Goal: Communication & Community: Participate in discussion

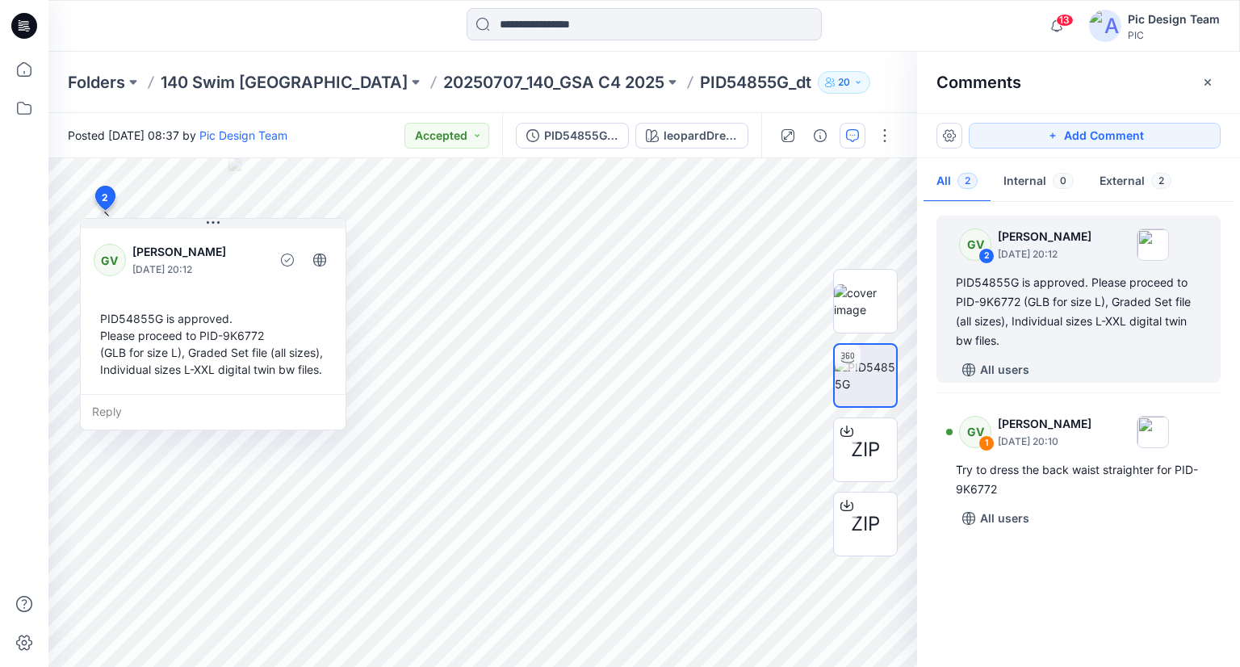
click at [27, 20] on icon at bounding box center [24, 26] width 26 height 26
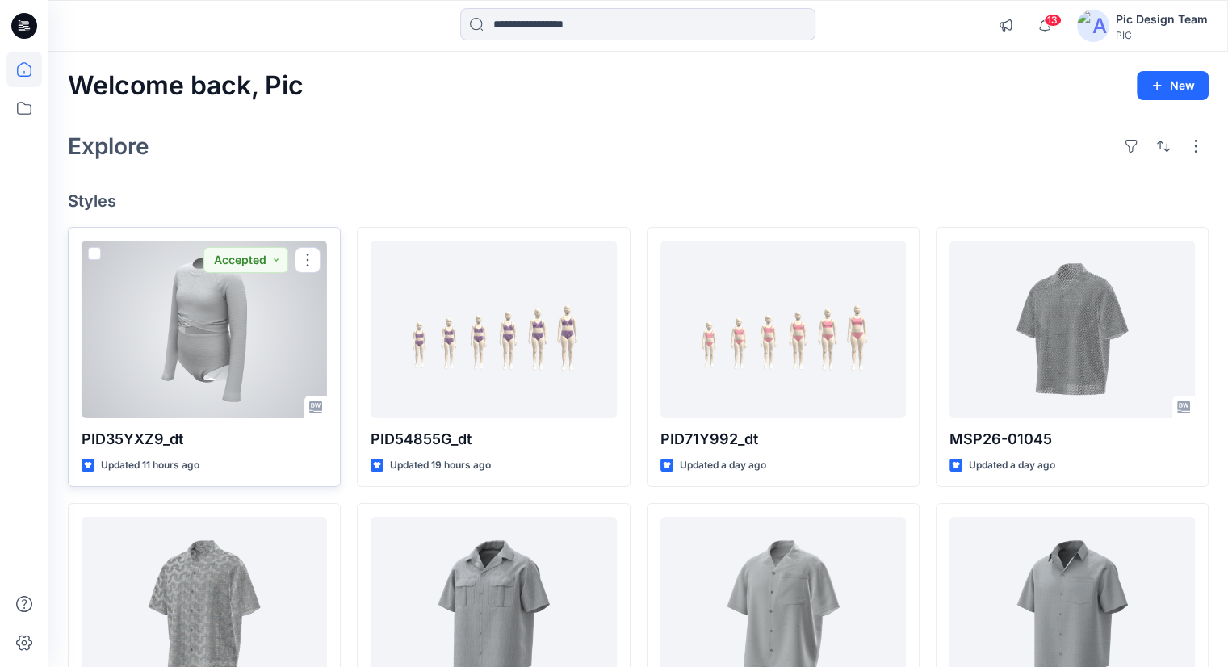
click at [136, 279] on div at bounding box center [204, 330] width 245 height 178
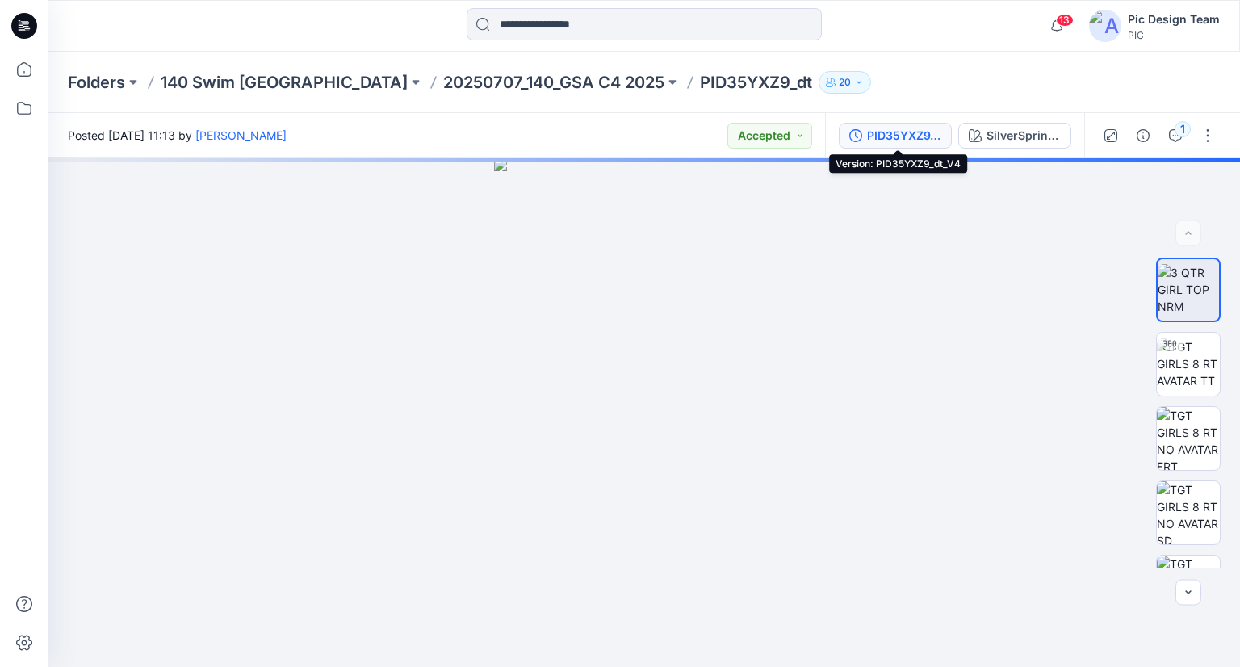
click at [937, 130] on div "PID35YXZ9_dt_V4" at bounding box center [904, 136] width 74 height 18
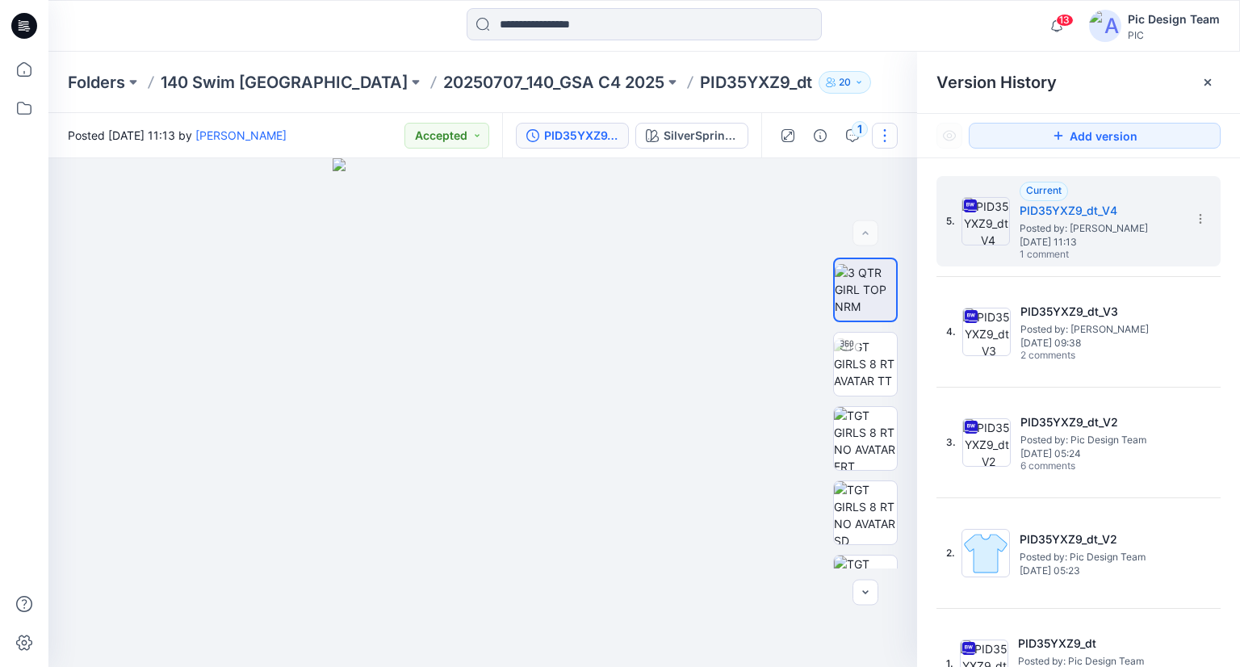
click at [860, 136] on div "1" at bounding box center [860, 129] width 16 height 16
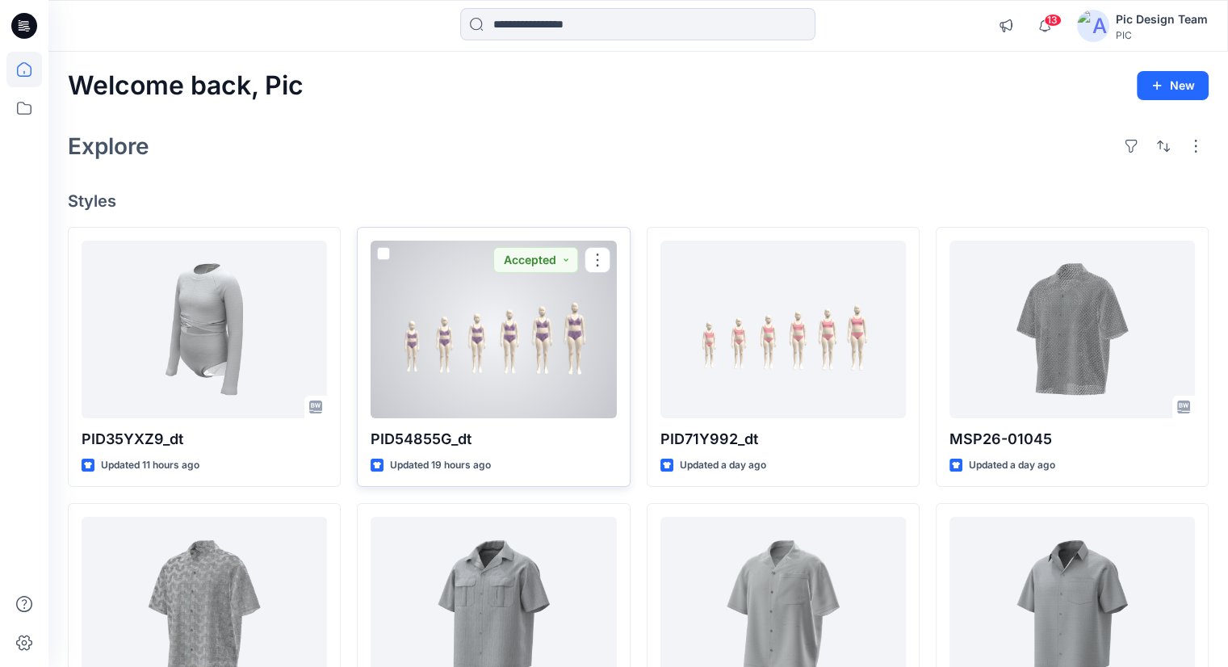
click at [500, 312] on div at bounding box center [493, 330] width 245 height 178
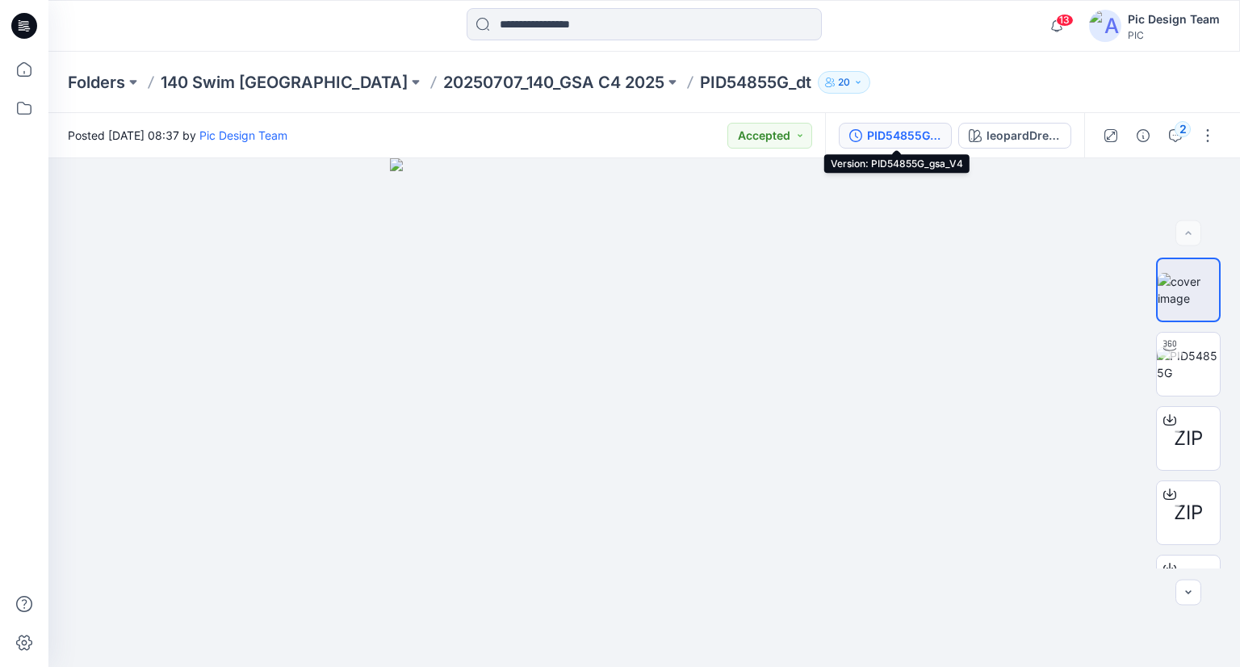
click at [917, 138] on div "PID54855G_gsa_V4" at bounding box center [904, 136] width 74 height 18
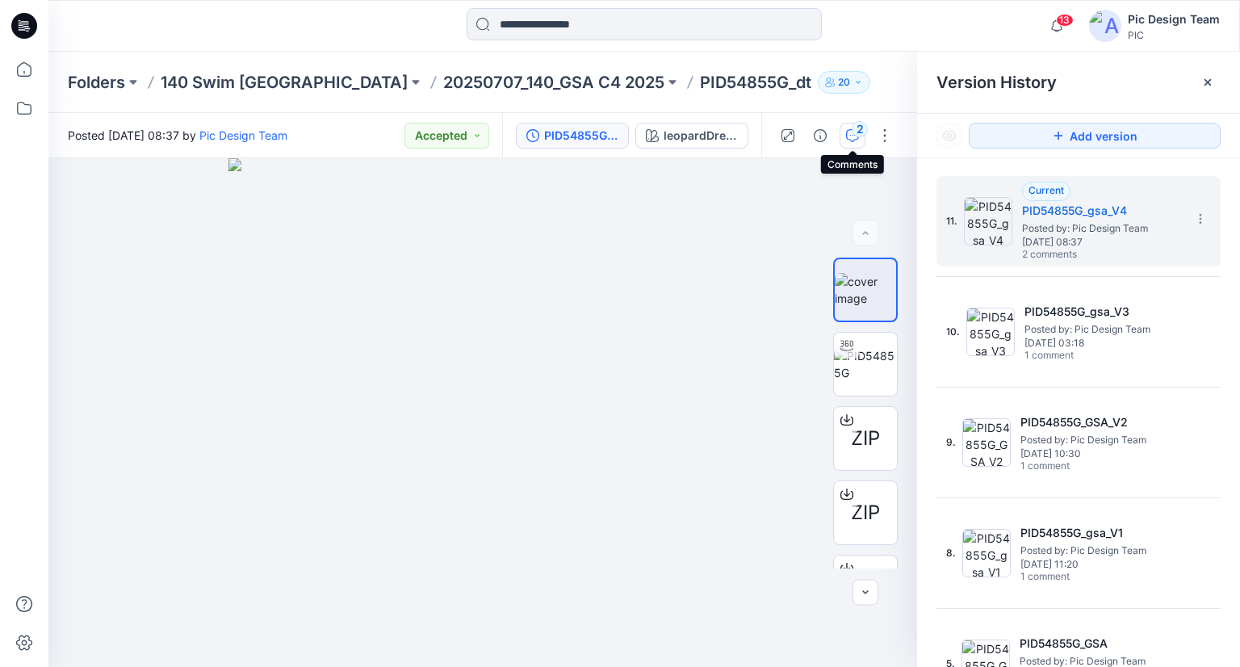
click at [858, 135] on div "2" at bounding box center [860, 129] width 16 height 16
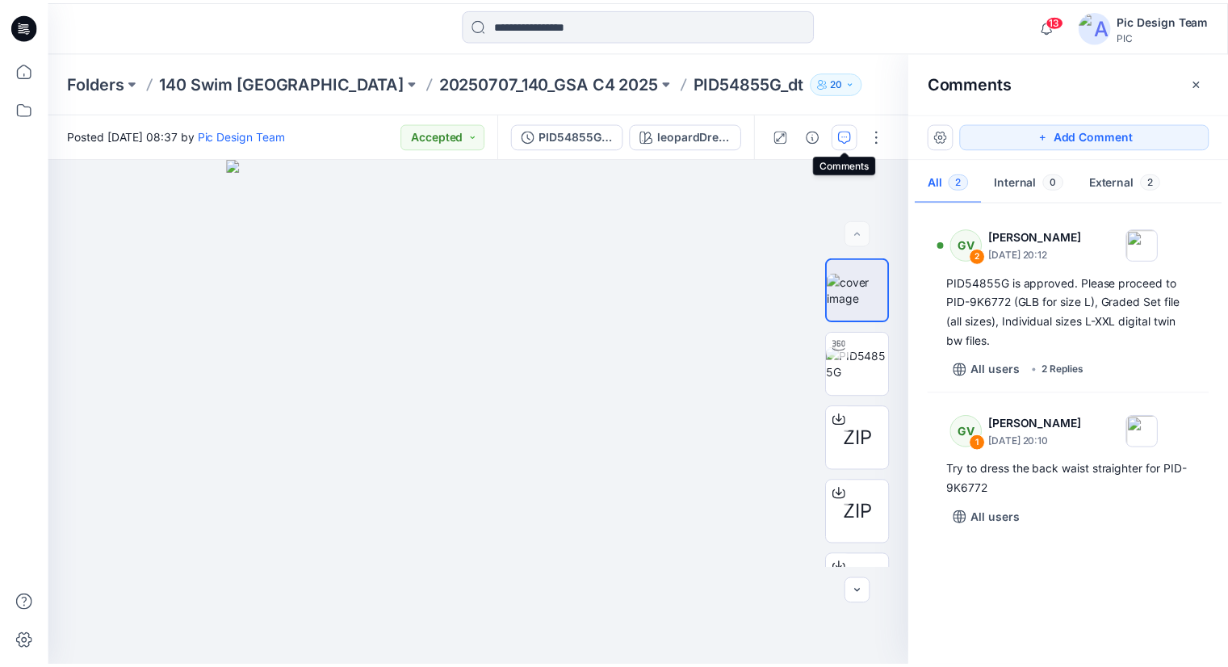
click div
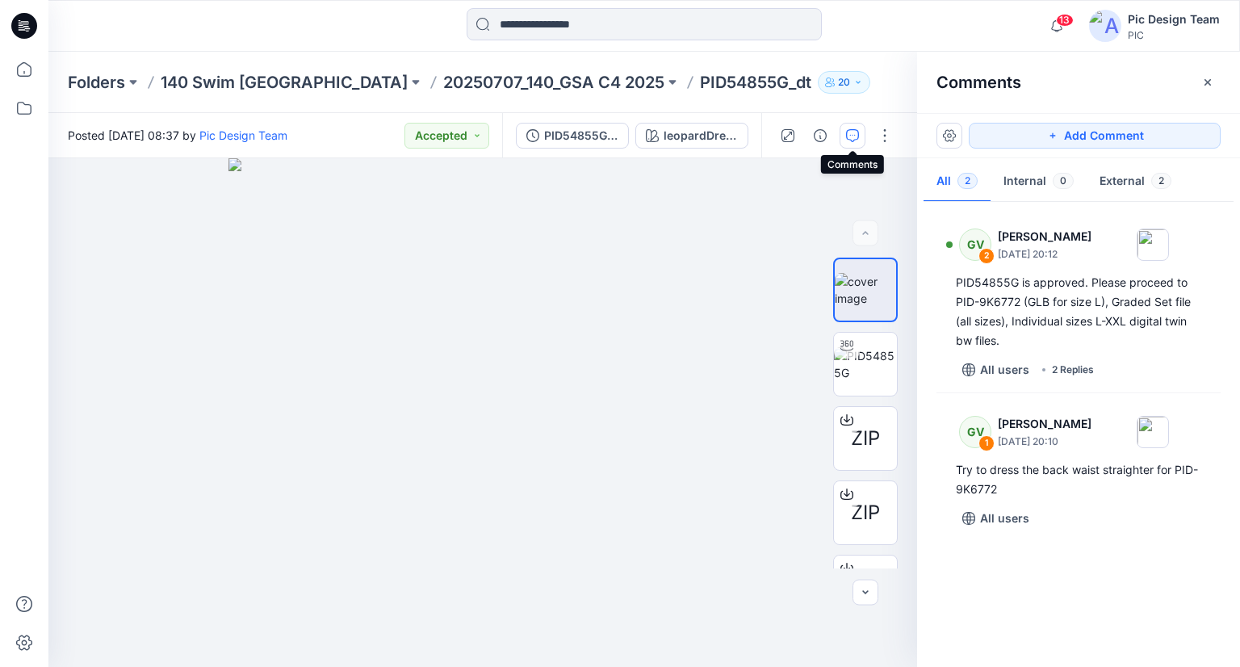
click icon "button"
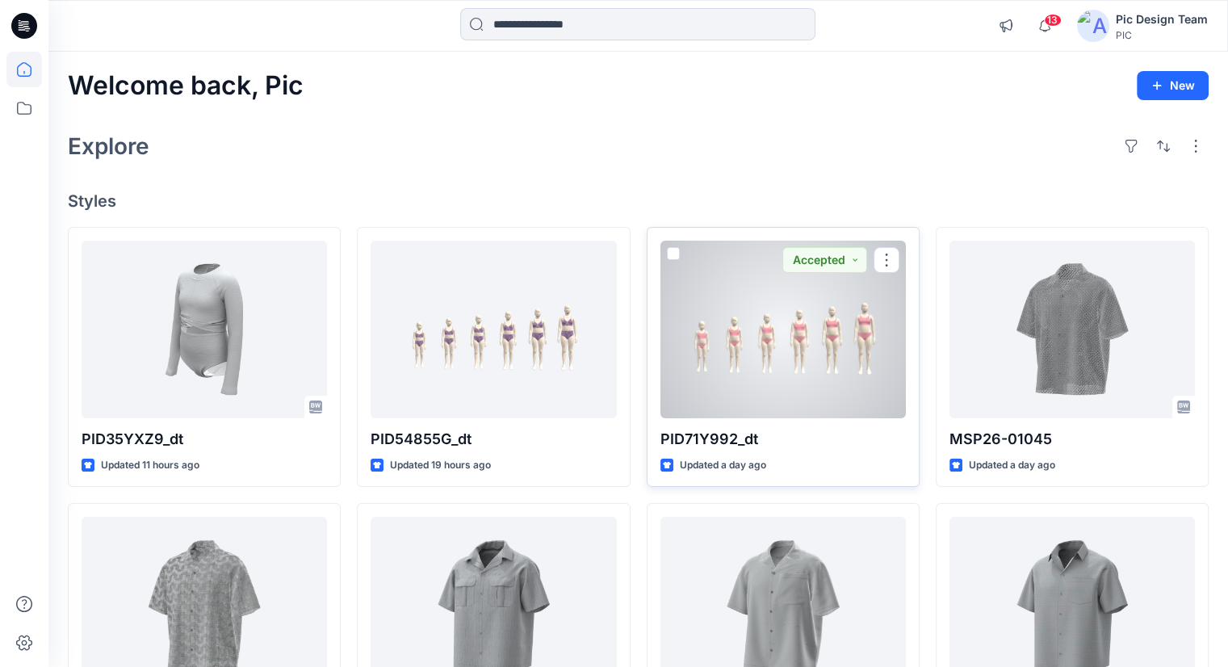
click at [696, 305] on div at bounding box center [782, 330] width 245 height 178
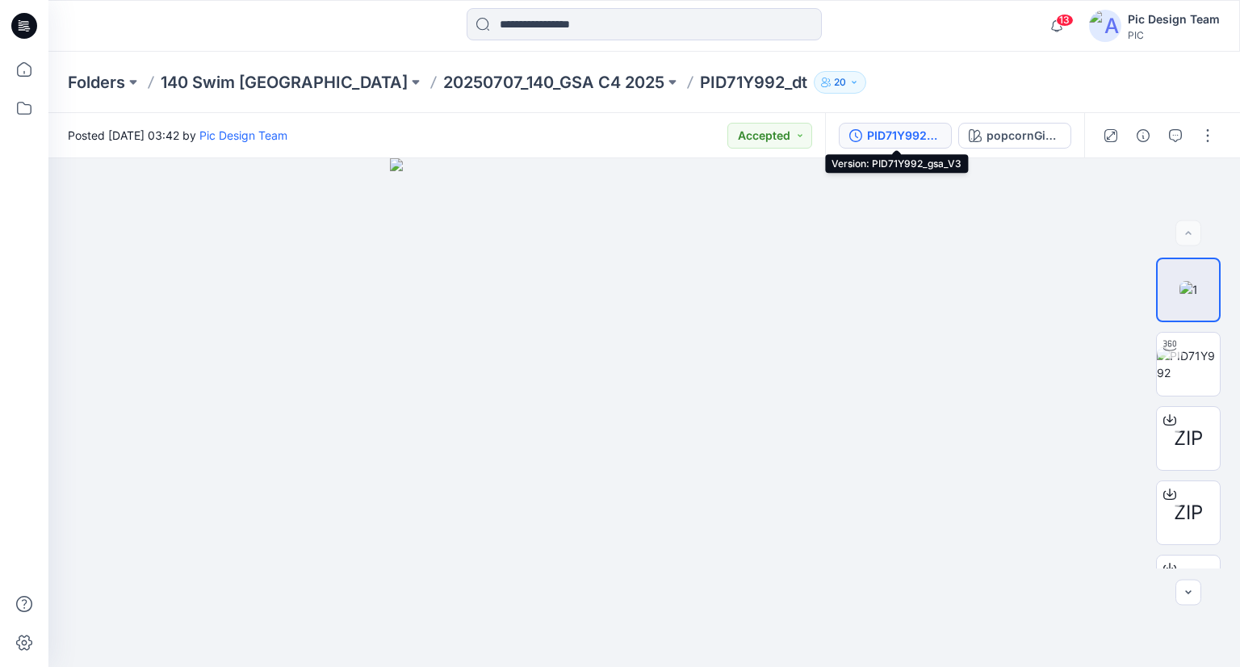
click at [903, 134] on div "PID71Y992_gsa_V3" at bounding box center [904, 136] width 74 height 18
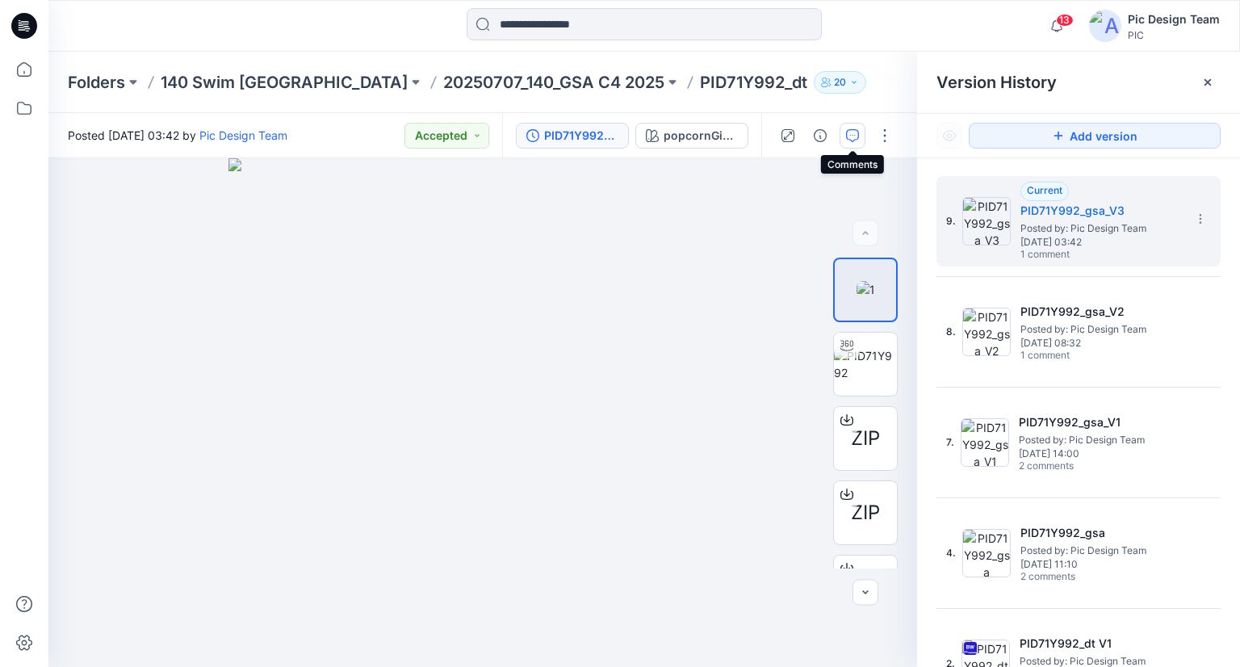
click at [852, 130] on icon "button" at bounding box center [852, 135] width 13 height 13
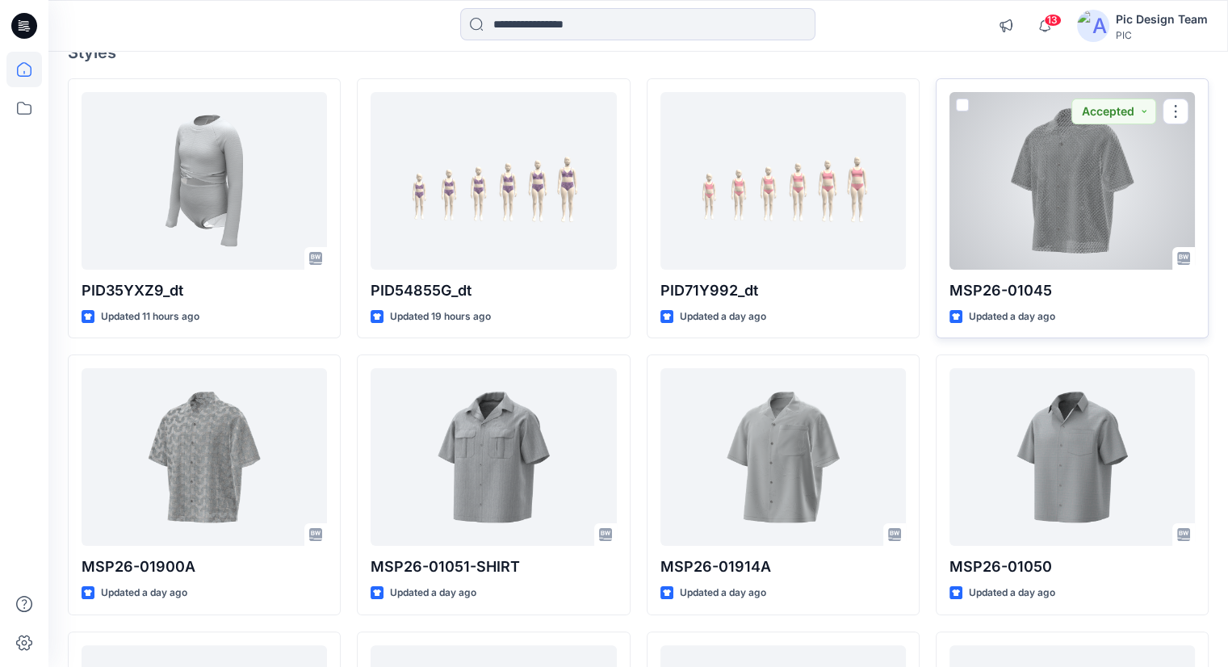
scroll to position [149, 0]
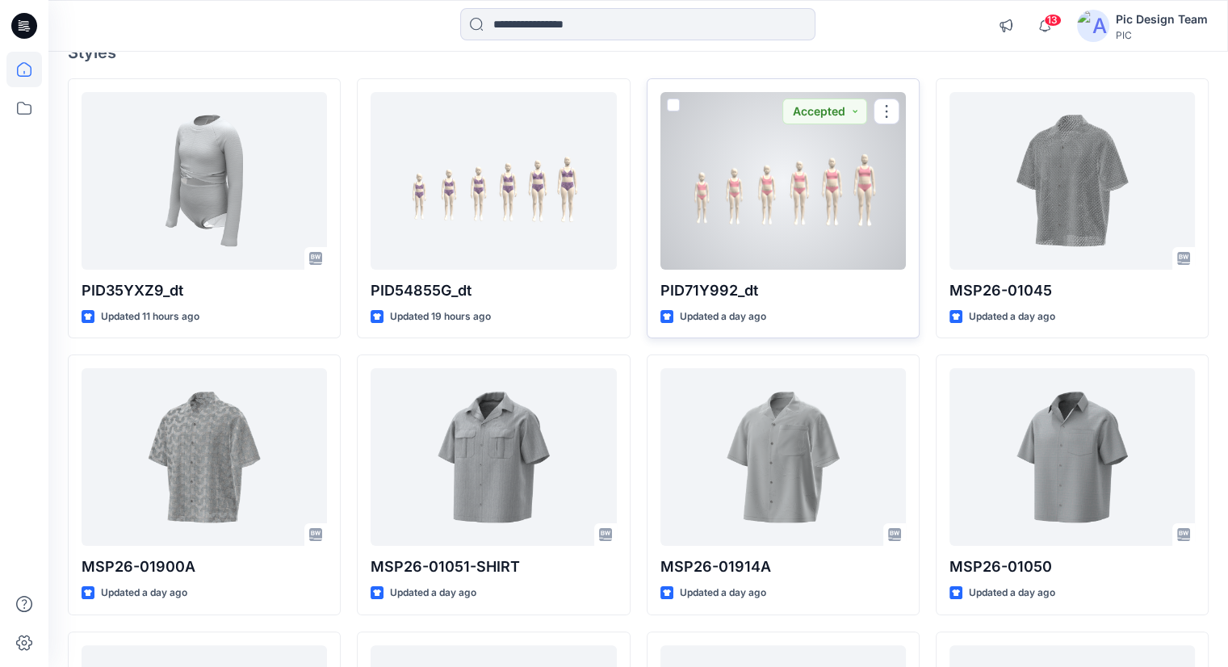
click at [801, 253] on div at bounding box center [782, 181] width 245 height 178
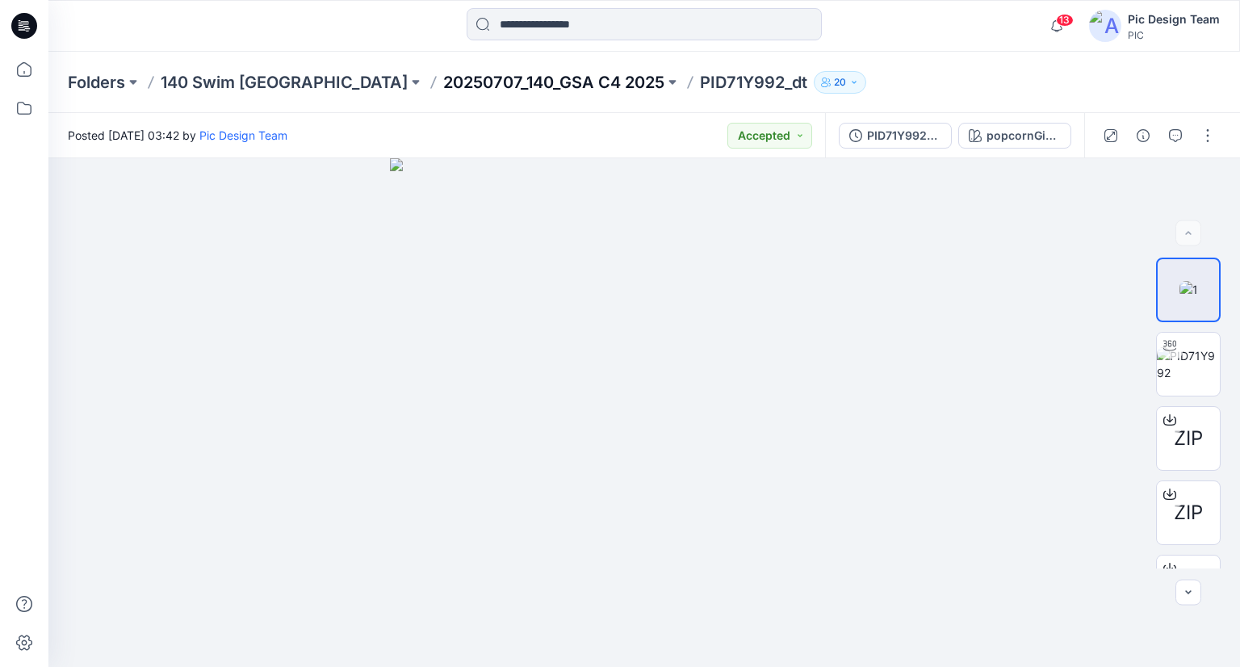
click at [443, 82] on p "20250707_140_GSA C4 2025" at bounding box center [553, 82] width 221 height 23
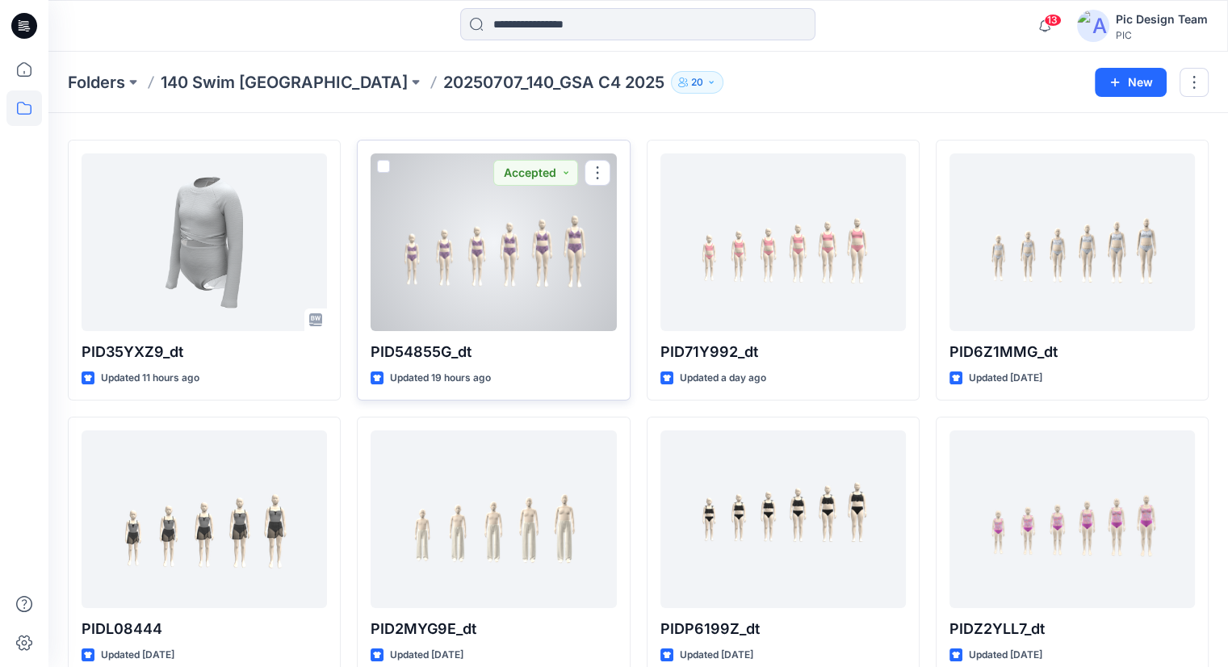
scroll to position [42, 0]
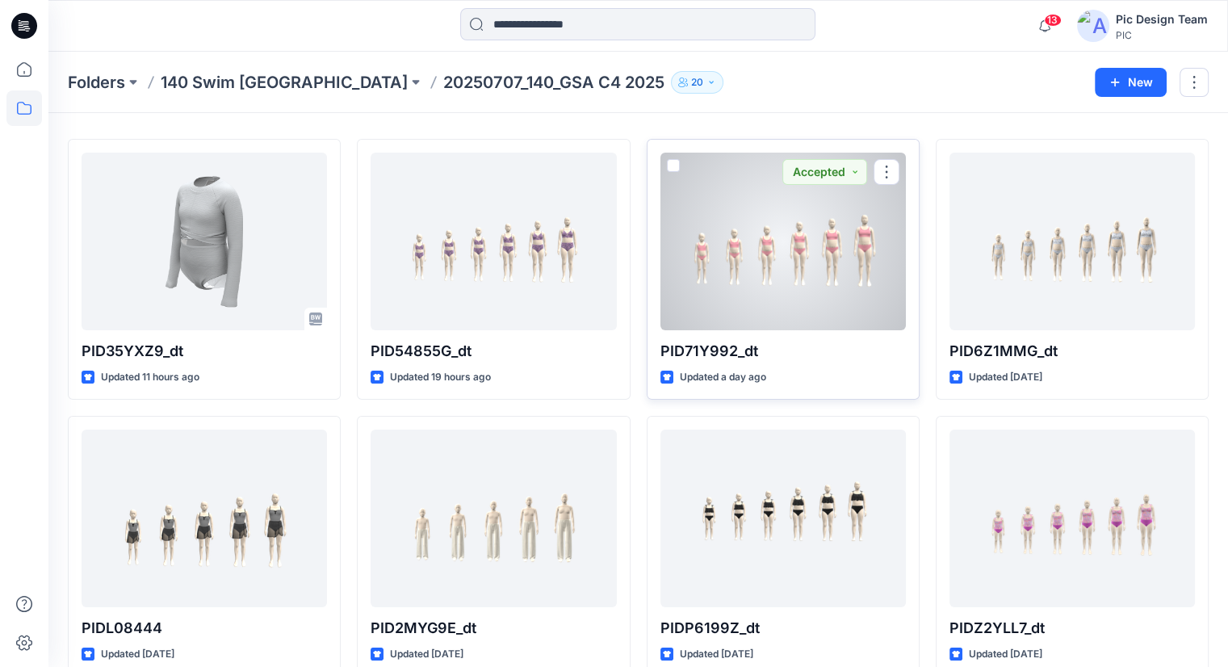
click at [730, 264] on div at bounding box center [782, 242] width 245 height 178
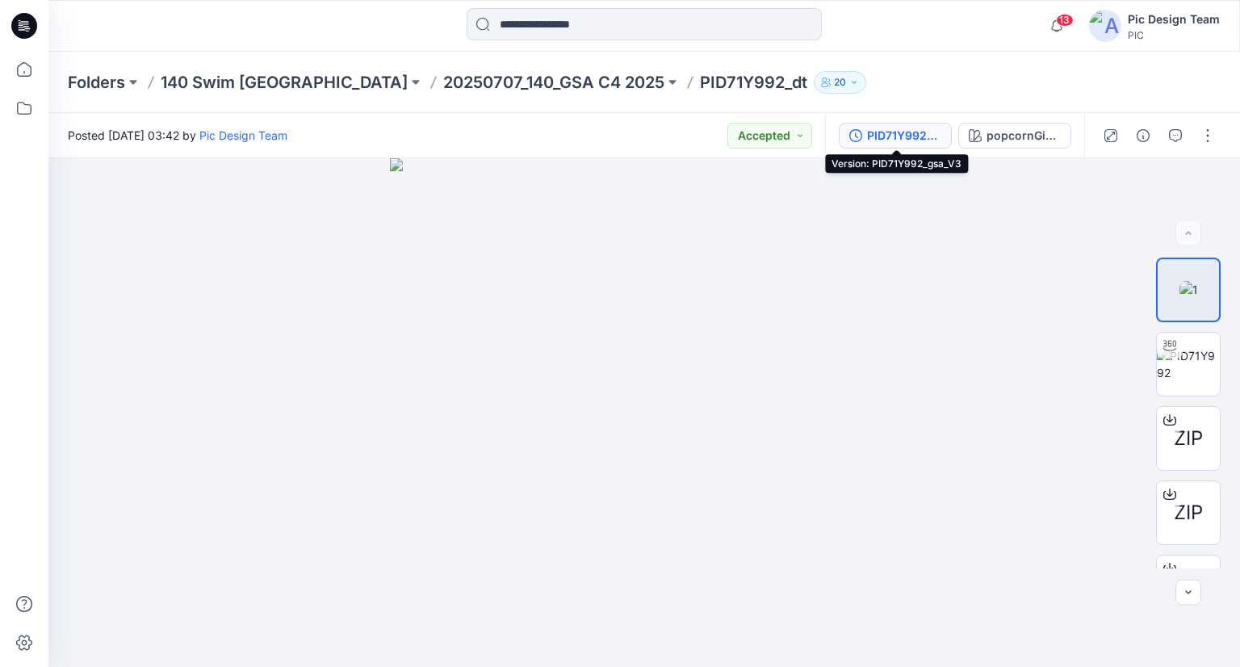
click at [886, 140] on div "PID71Y992_gsa_V3" at bounding box center [904, 136] width 74 height 18
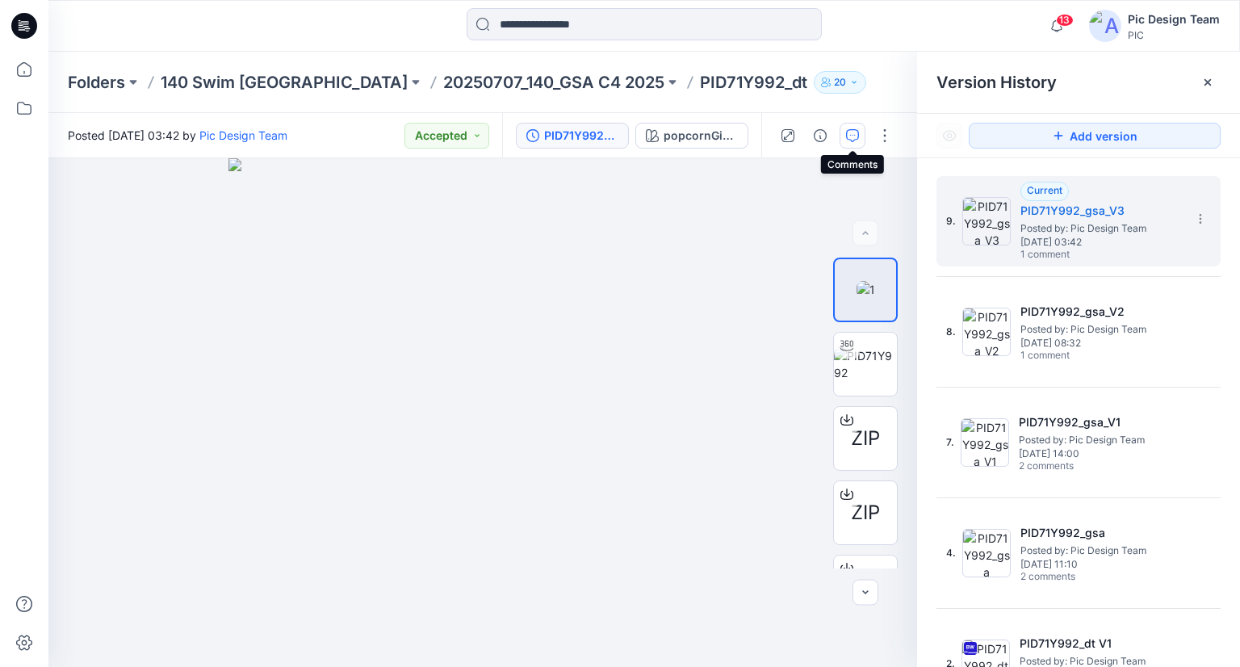
click at [859, 140] on button "button" at bounding box center [853, 136] width 26 height 26
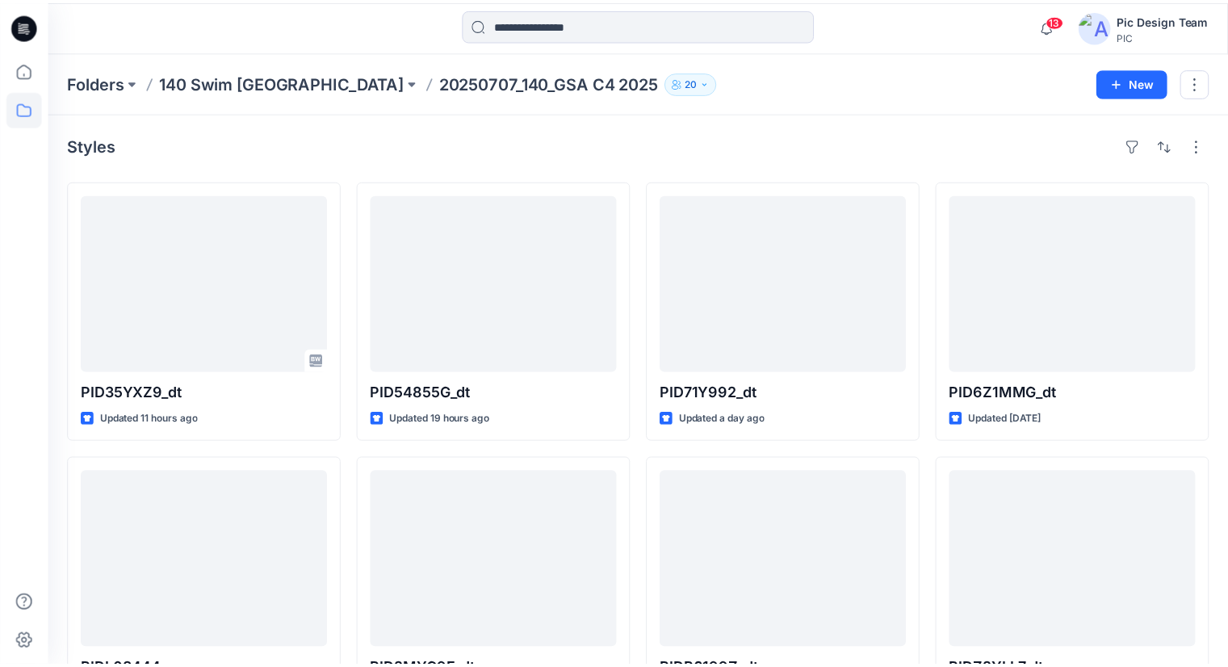
scroll to position [42, 0]
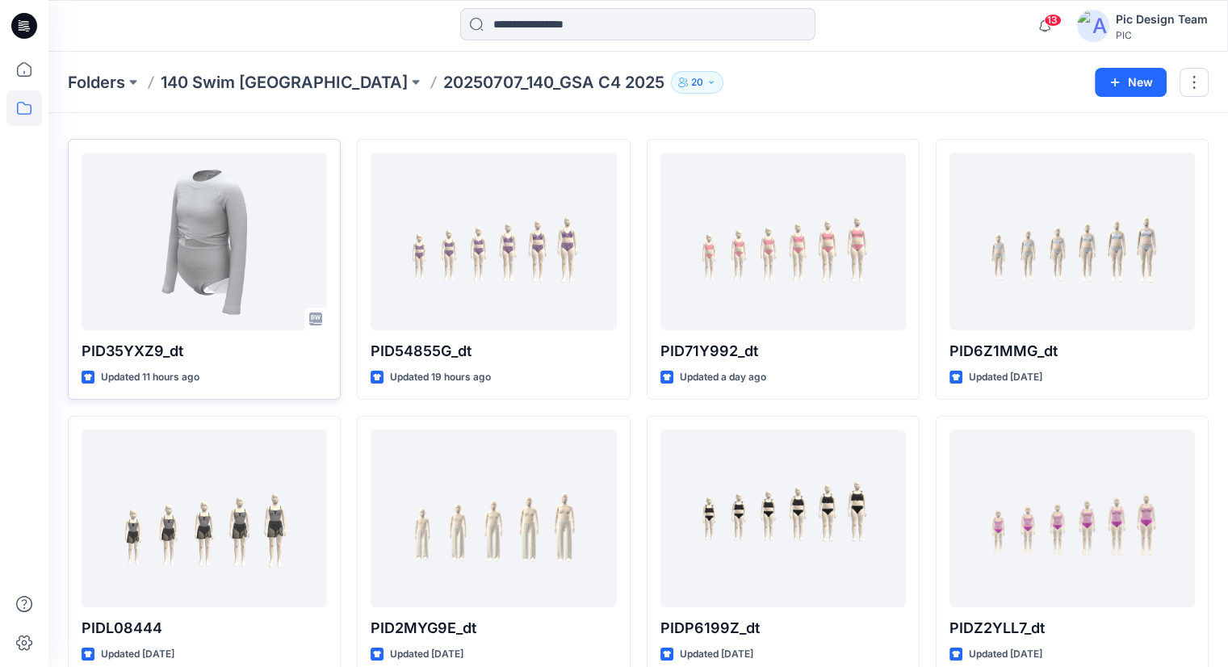
click at [242, 229] on div at bounding box center [204, 242] width 245 height 178
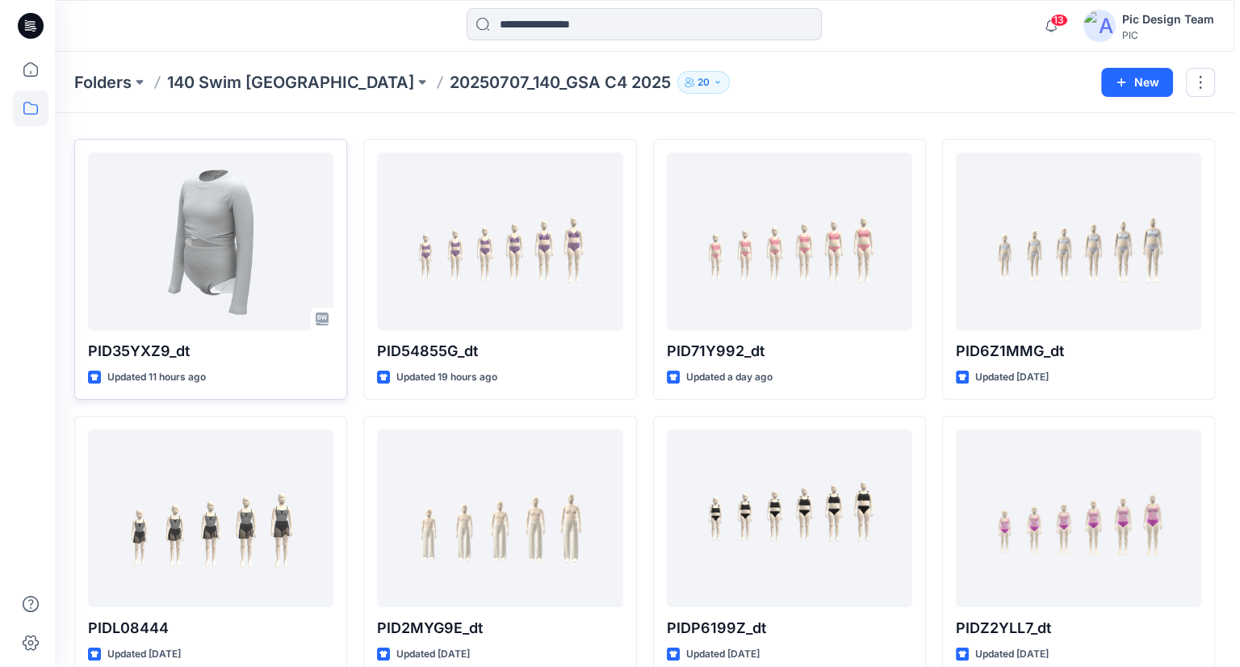
click div "PID35YXZ9_dt_V4"
click icon "button"
click at [26, 31] on icon at bounding box center [24, 26] width 26 height 26
